Goal: Task Accomplishment & Management: Manage account settings

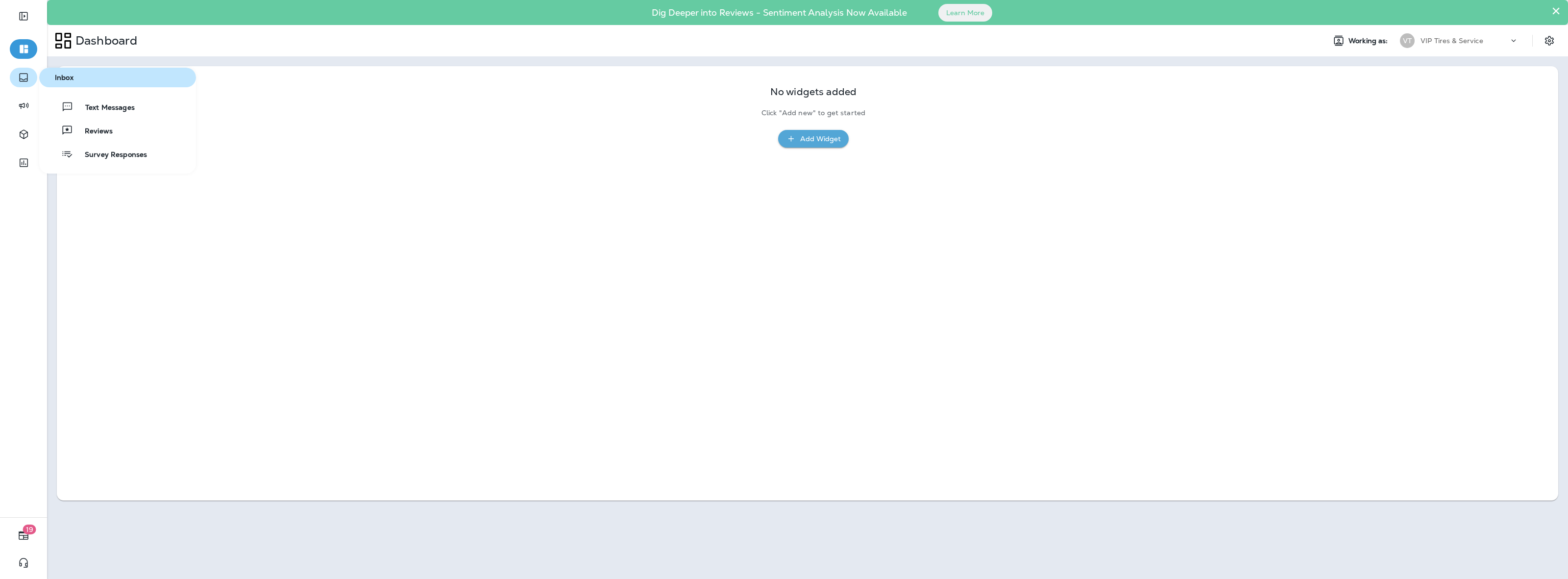
click at [23, 75] on icon "button" at bounding box center [23, 77] width 12 height 12
click at [106, 140] on div "Text Messages Reviews Survey Responses" at bounding box center [117, 130] width 157 height 66
click at [105, 132] on span "Reviews" at bounding box center [93, 131] width 40 height 9
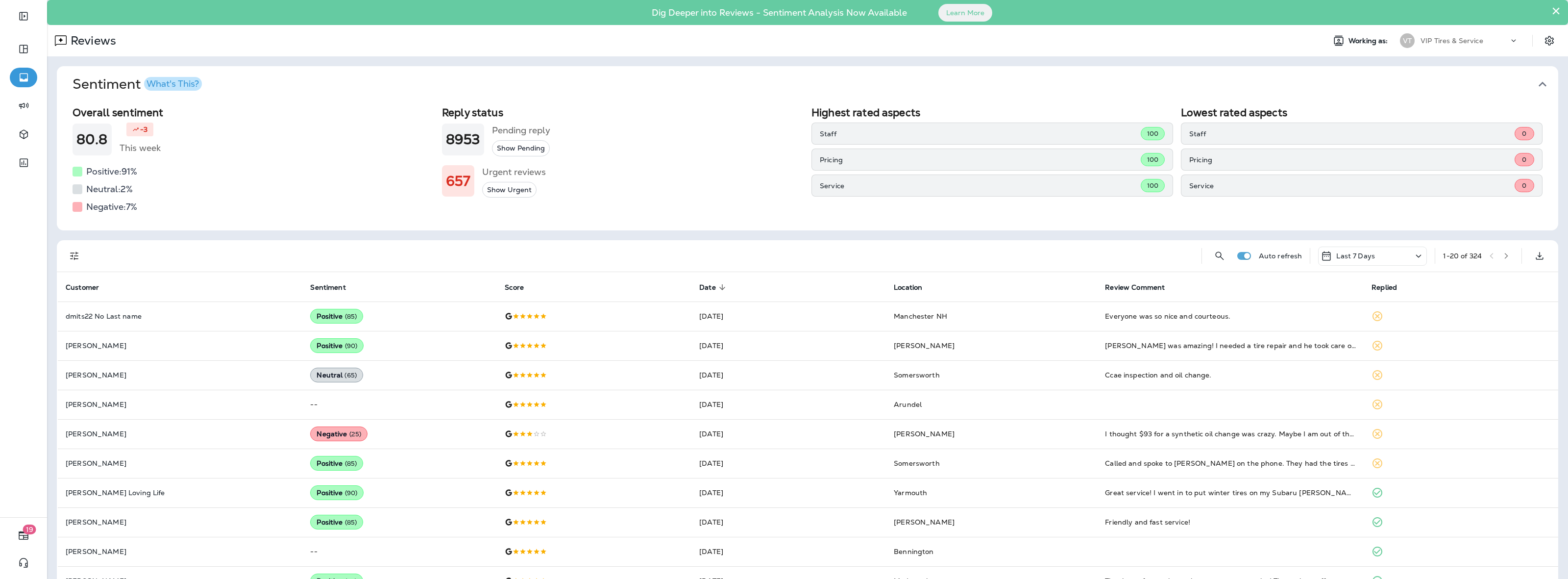
click at [57, 253] on div "Auto refresh Last 7 Days 1 - 20 of 324" at bounding box center [807, 256] width 1502 height 32
click at [74, 260] on icon "Filters" at bounding box center [74, 256] width 12 height 12
click at [117, 339] on div "Show all Yes No" at bounding box center [100, 326] width 47 height 54
click at [109, 344] on label "No" at bounding box center [94, 343] width 44 height 16
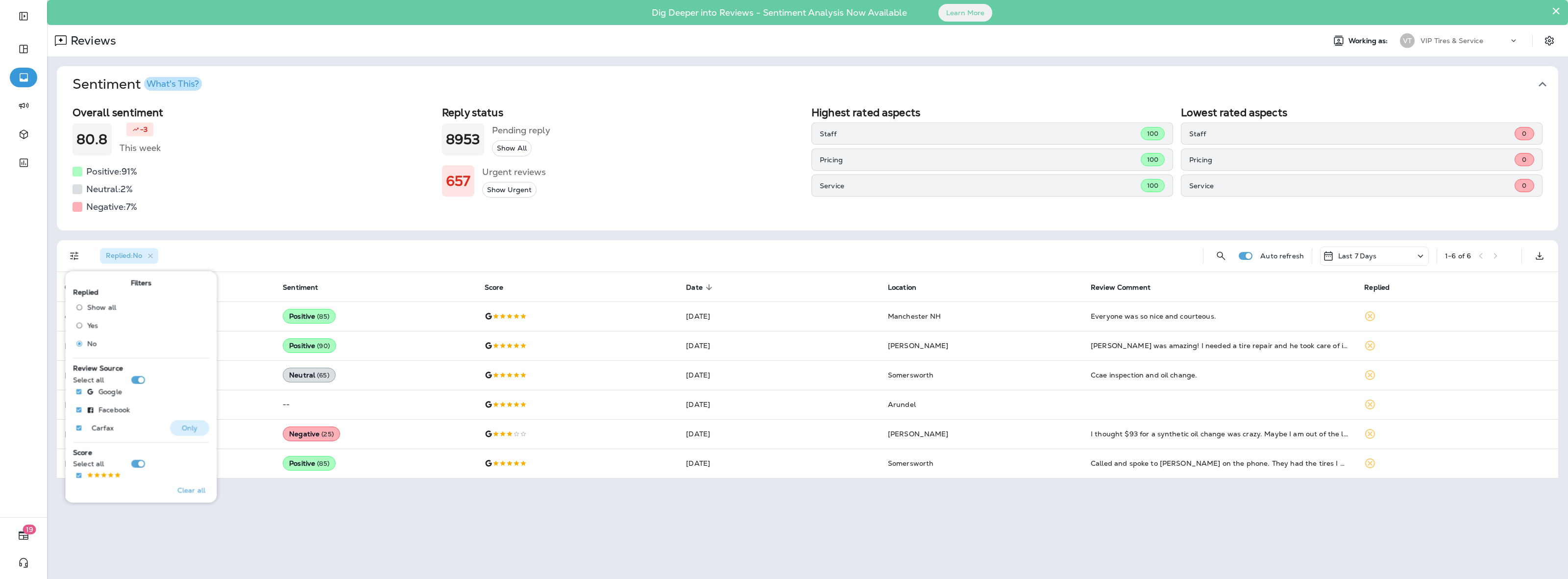
click at [172, 426] on button "Only" at bounding box center [189, 428] width 39 height 16
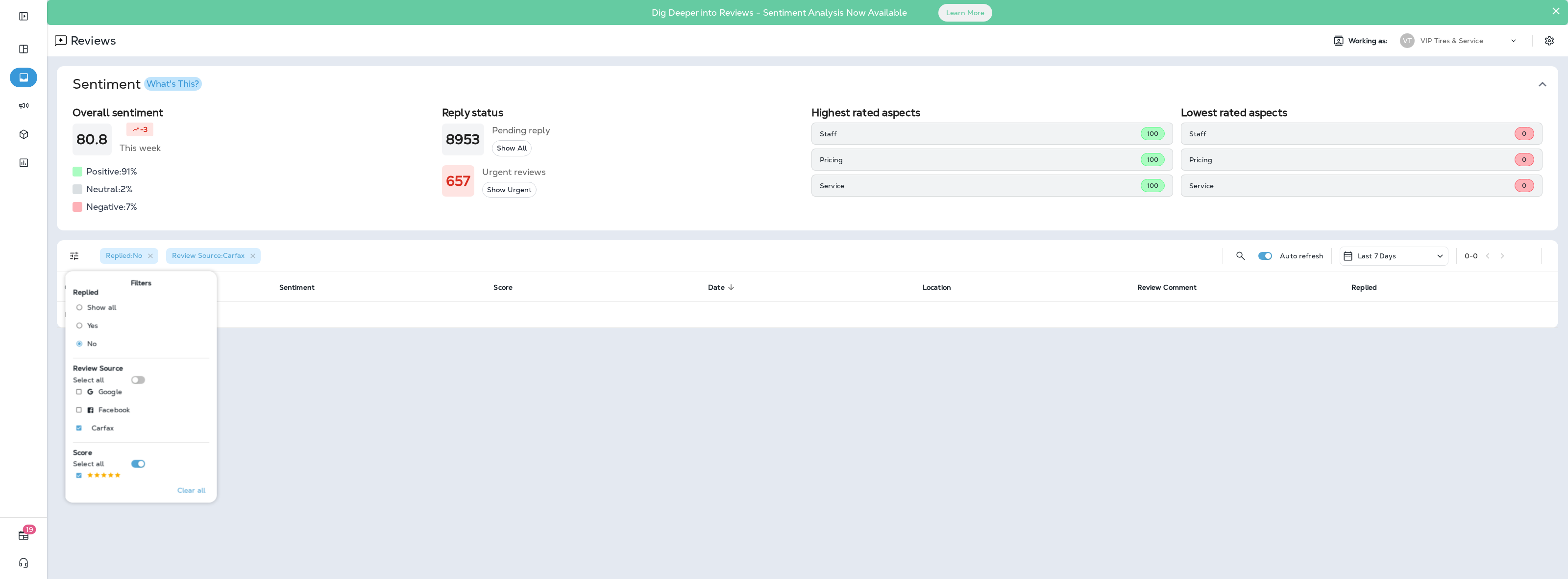
click at [326, 494] on div "× Dig Deeper into Reviews - Sentiment Analysis Now Available Learn More Reviews…" at bounding box center [807, 289] width 1521 height 579
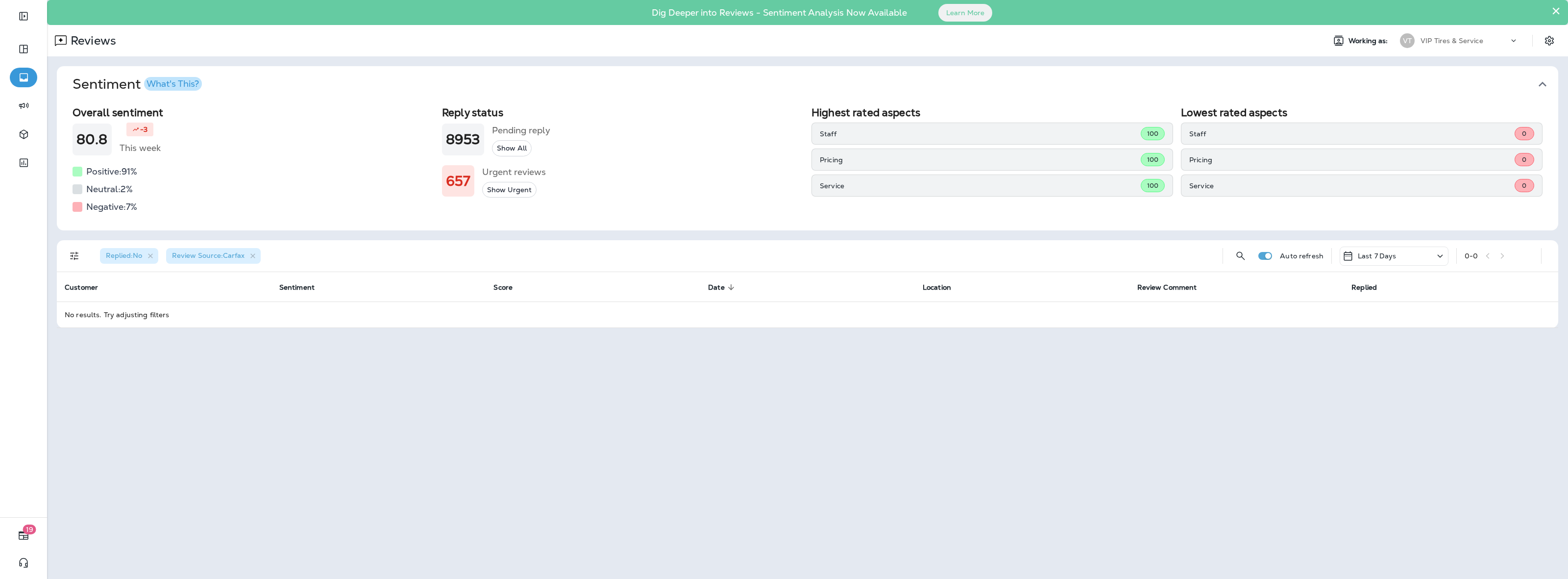
click at [609, 449] on div "× Dig Deeper into Reviews - Sentiment Analysis Now Available Learn More Reviews…" at bounding box center [807, 289] width 1521 height 579
